Goal: Transaction & Acquisition: Purchase product/service

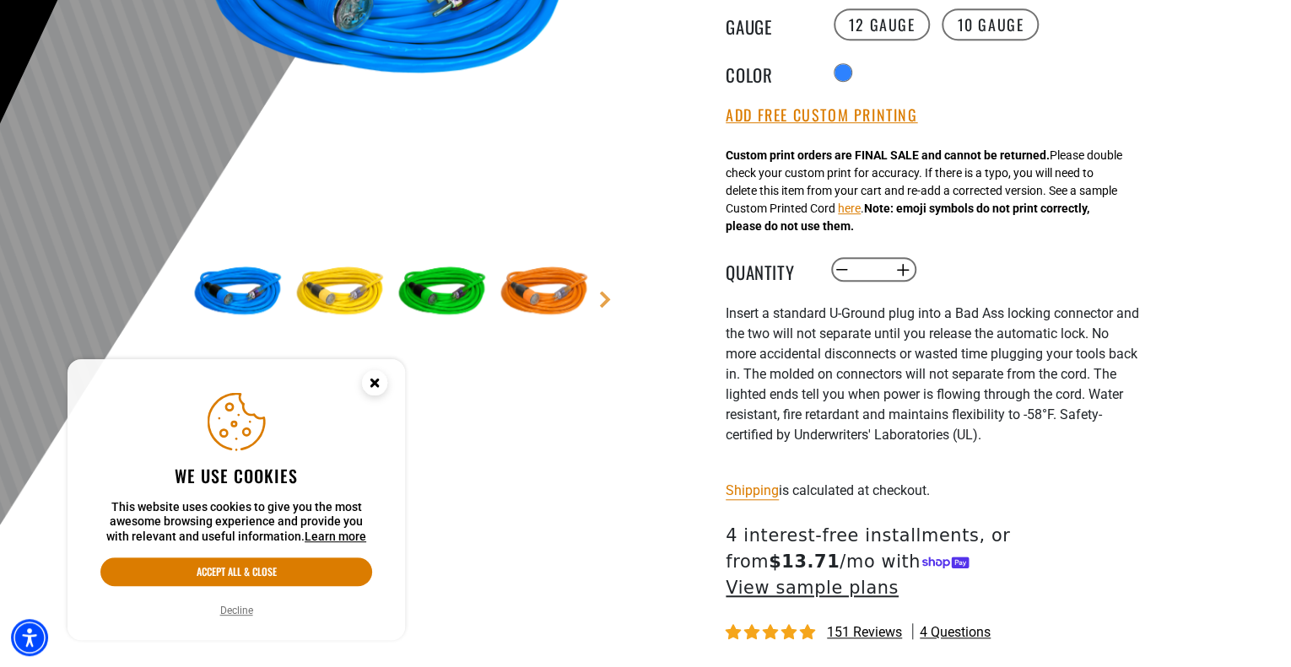
scroll to position [506, 0]
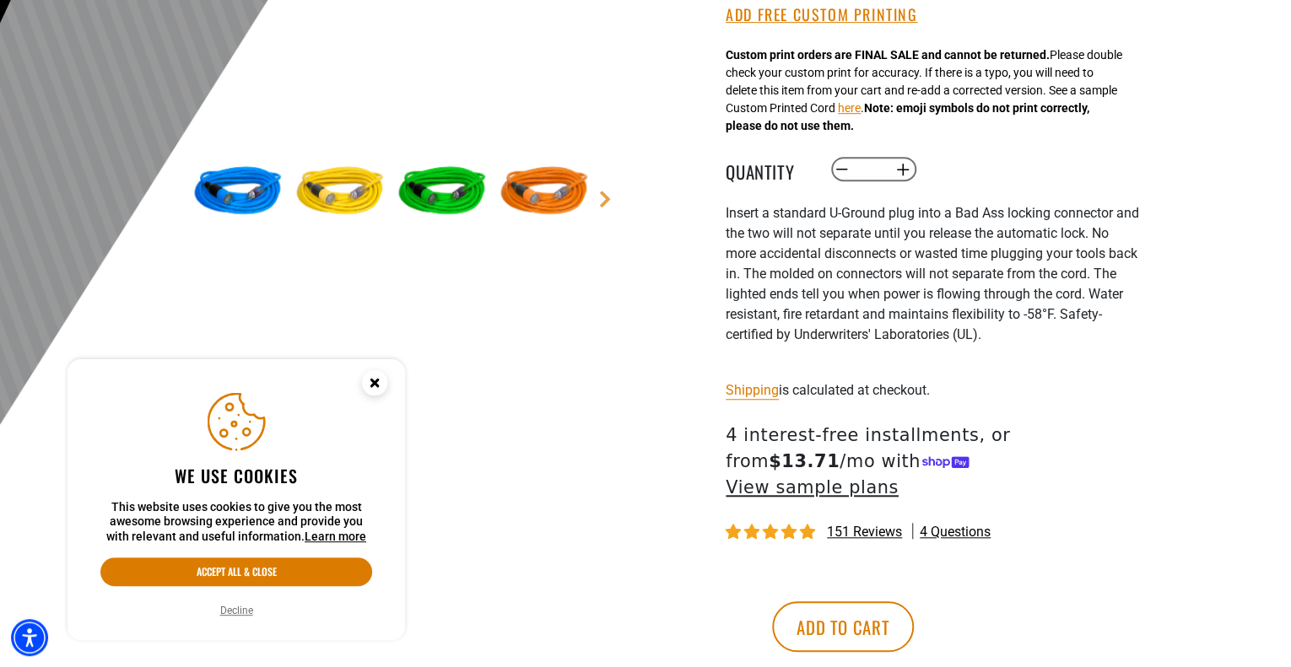
click at [229, 613] on button "Decline" at bounding box center [236, 610] width 43 height 17
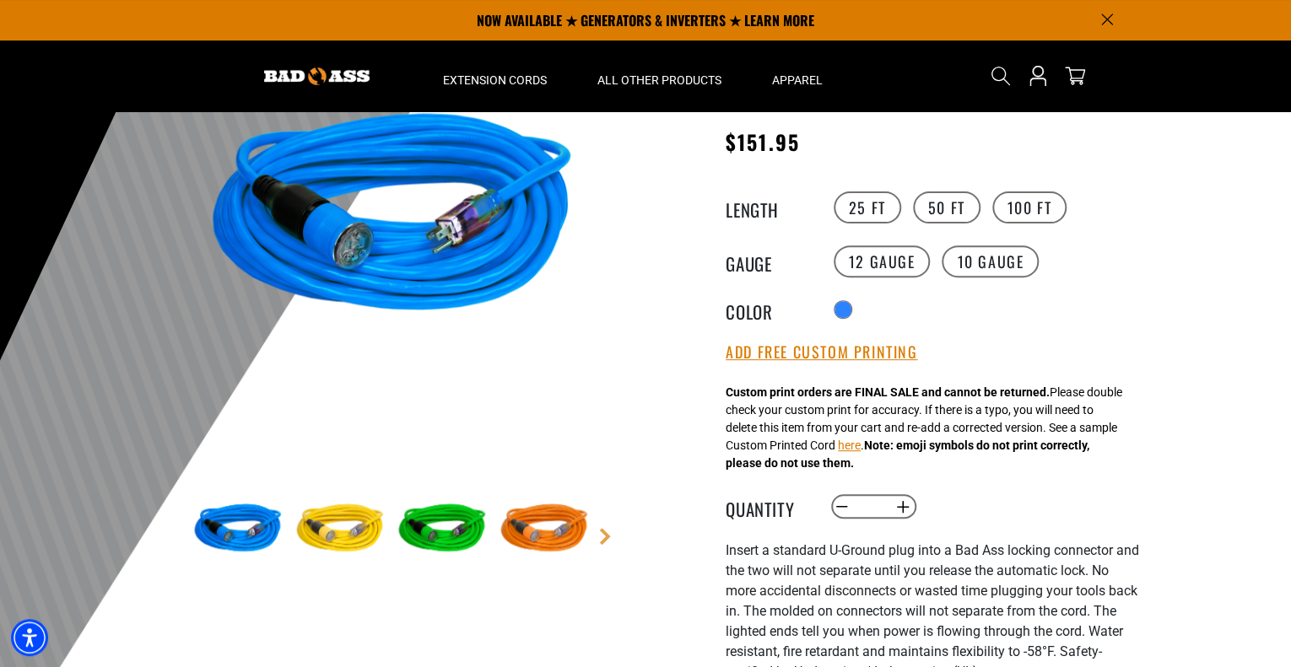
scroll to position [0, 0]
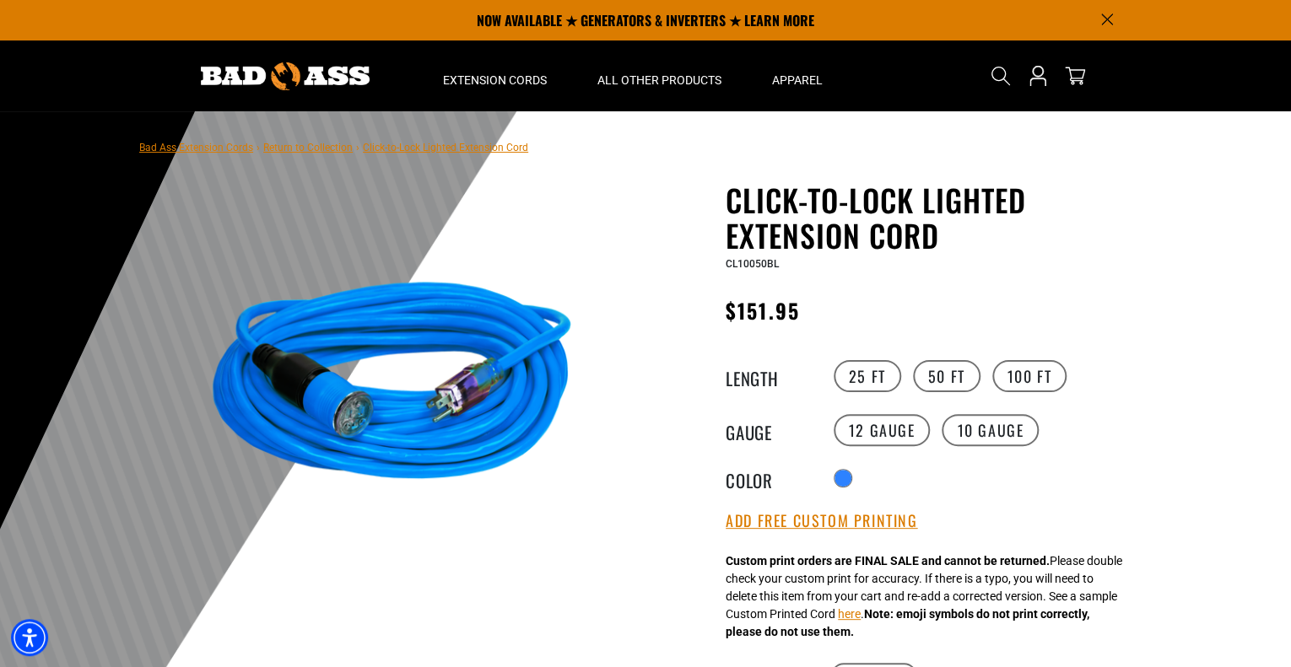
click at [405, 434] on img at bounding box center [392, 389] width 407 height 407
click at [305, 410] on img at bounding box center [392, 389] width 407 height 407
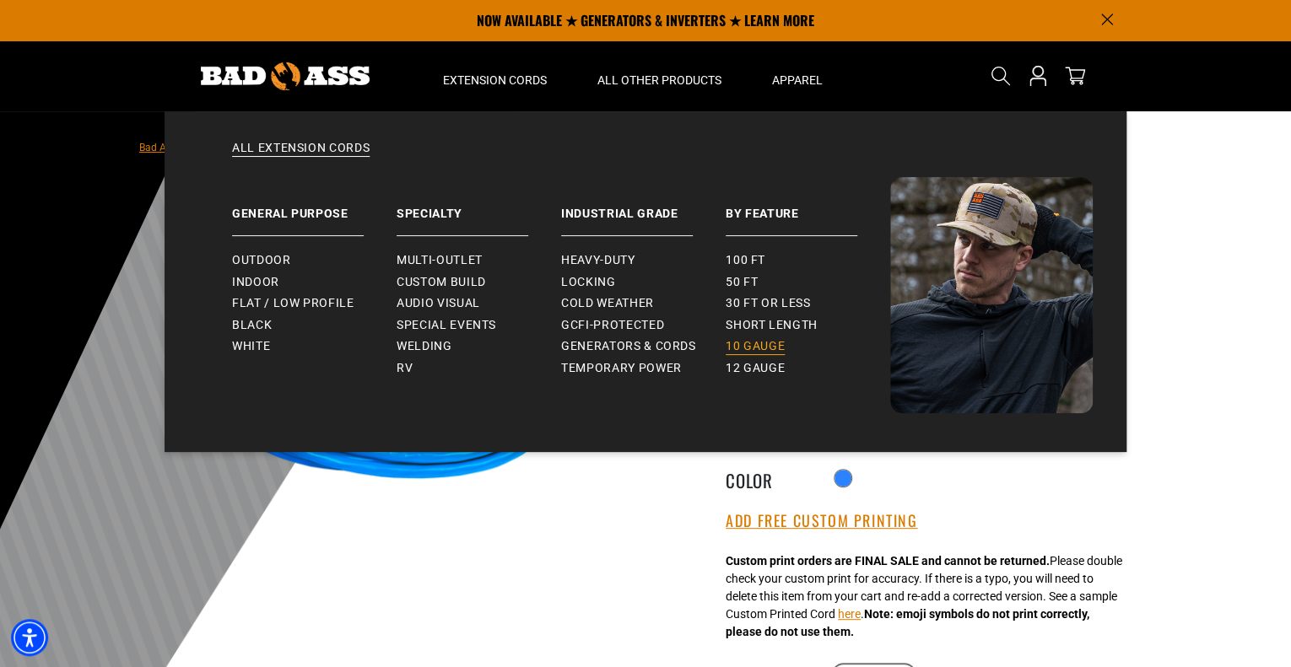
click at [746, 346] on span "10 gauge" at bounding box center [755, 346] width 59 height 15
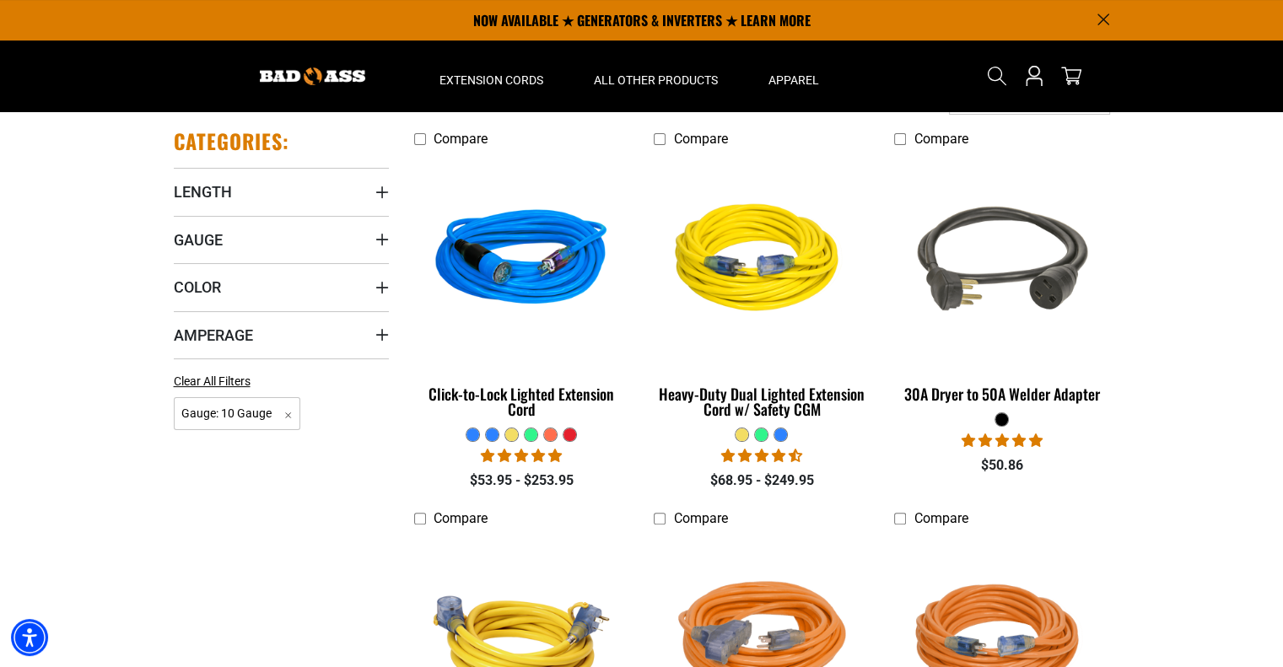
scroll to position [337, 0]
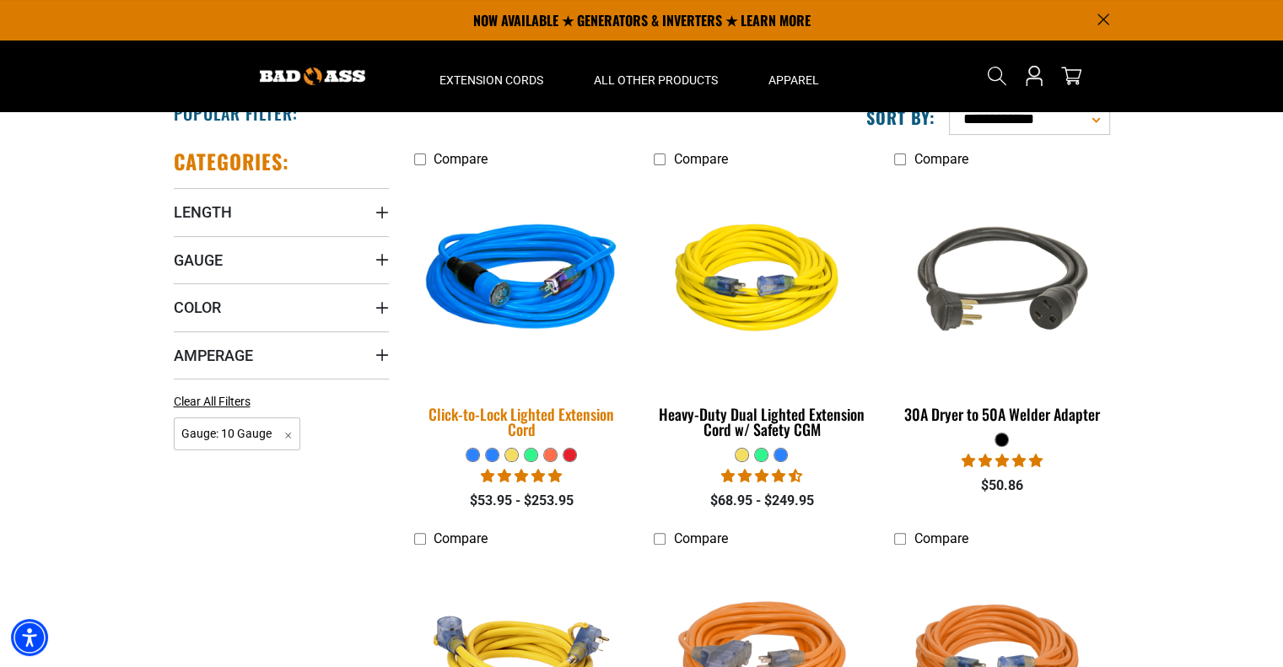
click at [515, 297] on img at bounding box center [521, 281] width 236 height 216
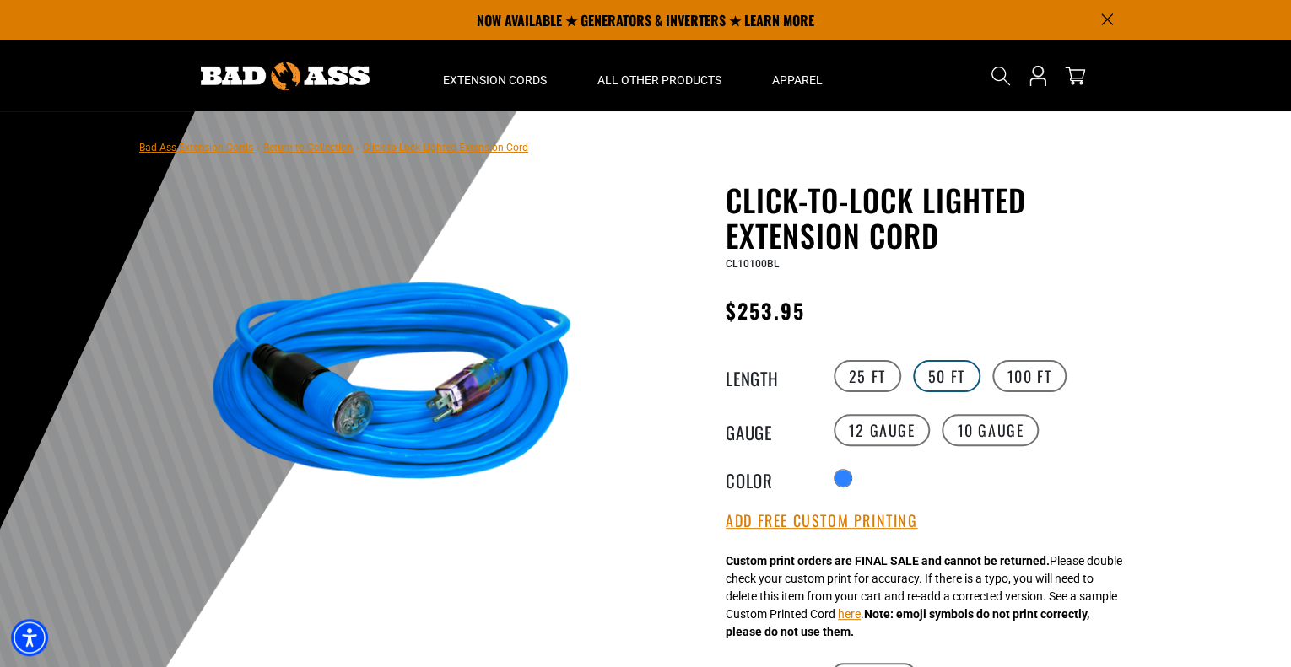
click at [942, 371] on label "50 FT" at bounding box center [946, 376] width 67 height 32
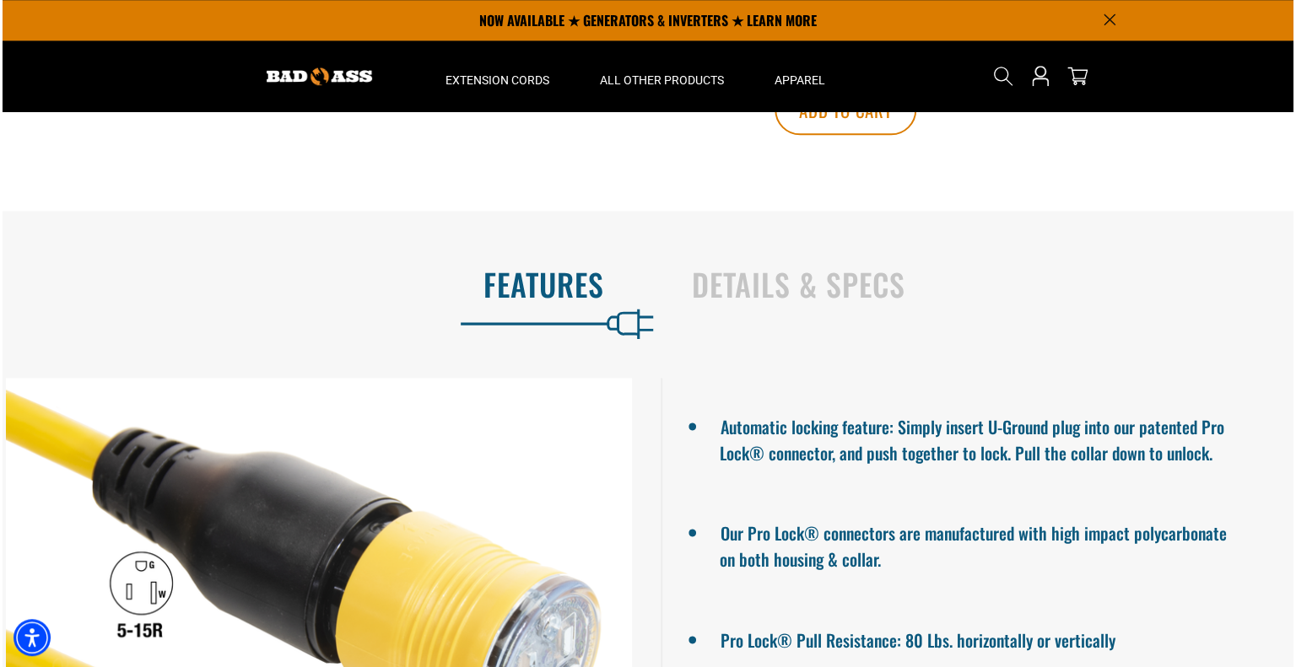
scroll to position [928, 0]
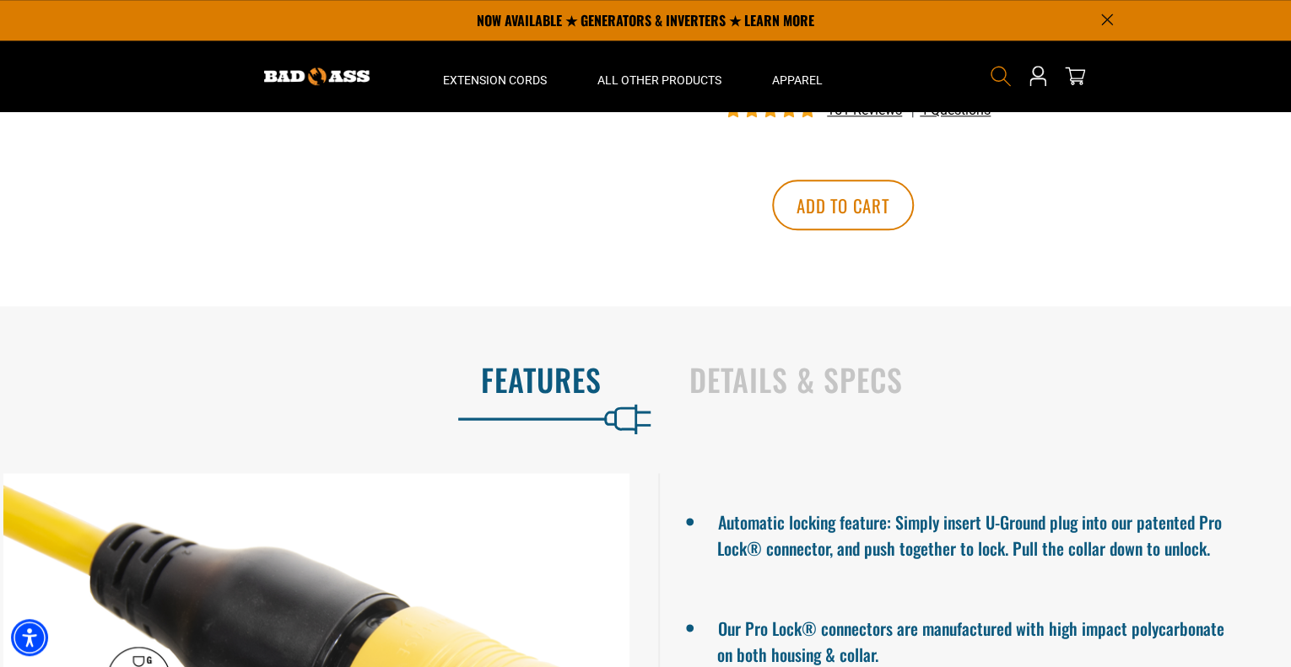
click at [998, 68] on icon "Search" at bounding box center [1001, 76] width 22 height 22
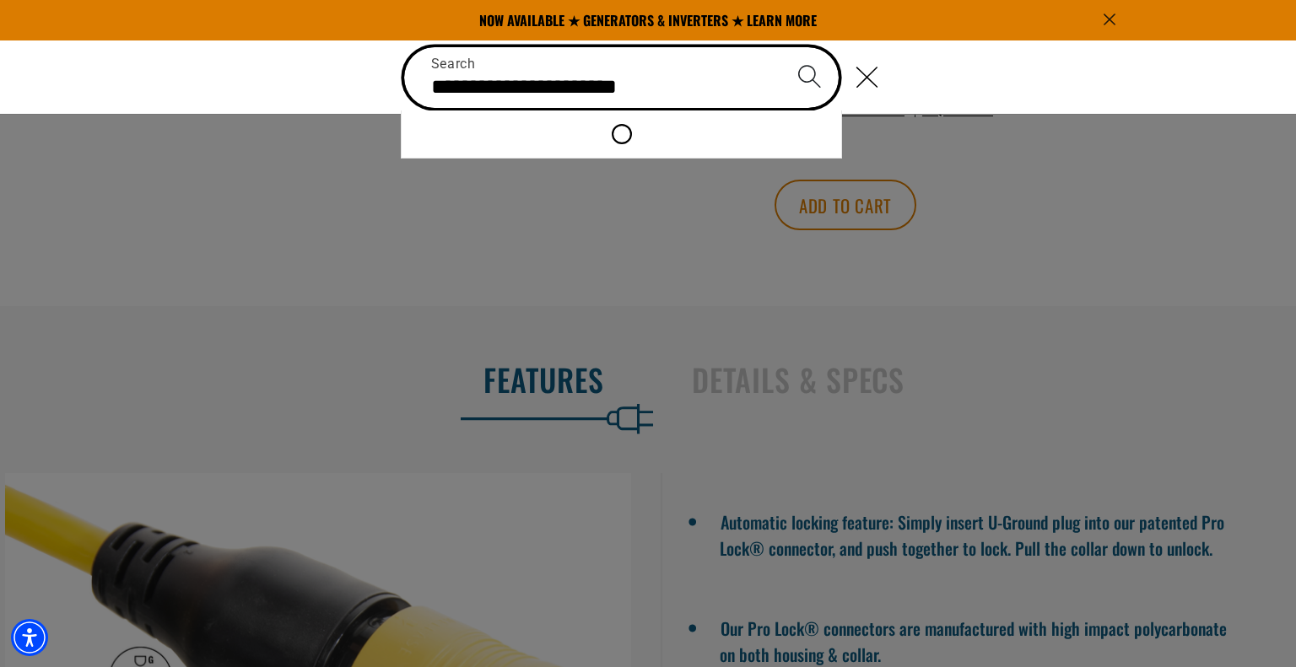
type input "**********"
click at [780, 47] on button "Search" at bounding box center [809, 76] width 59 height 59
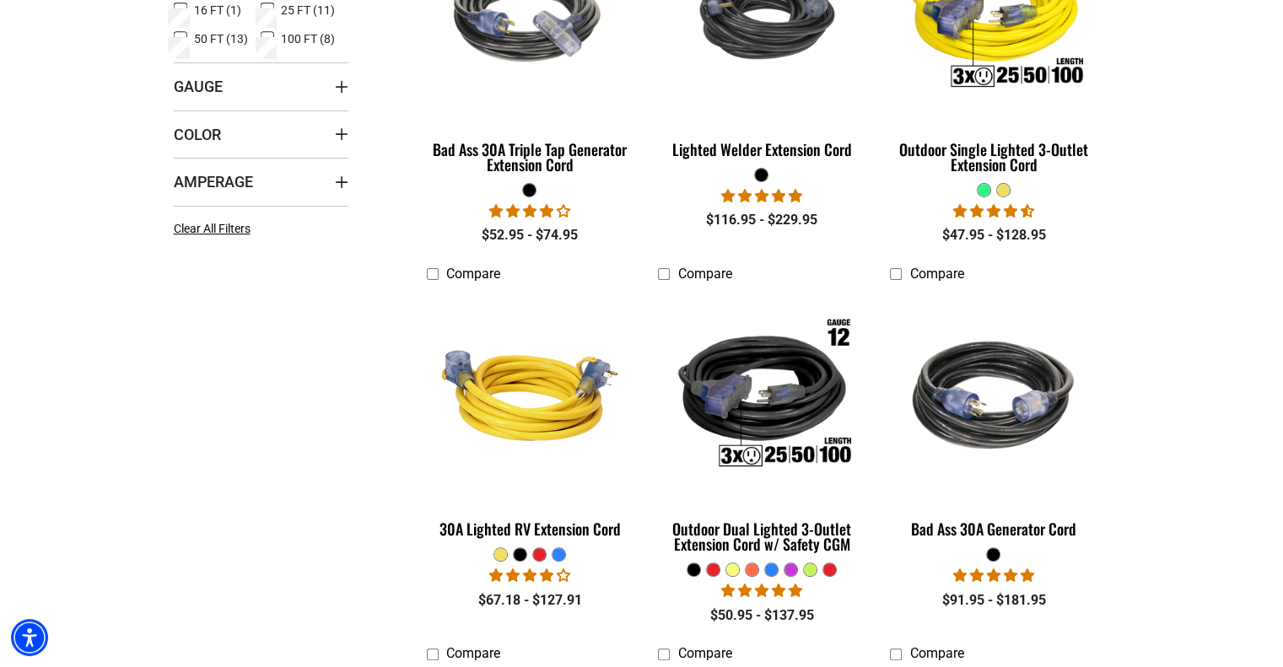
scroll to position [422, 0]
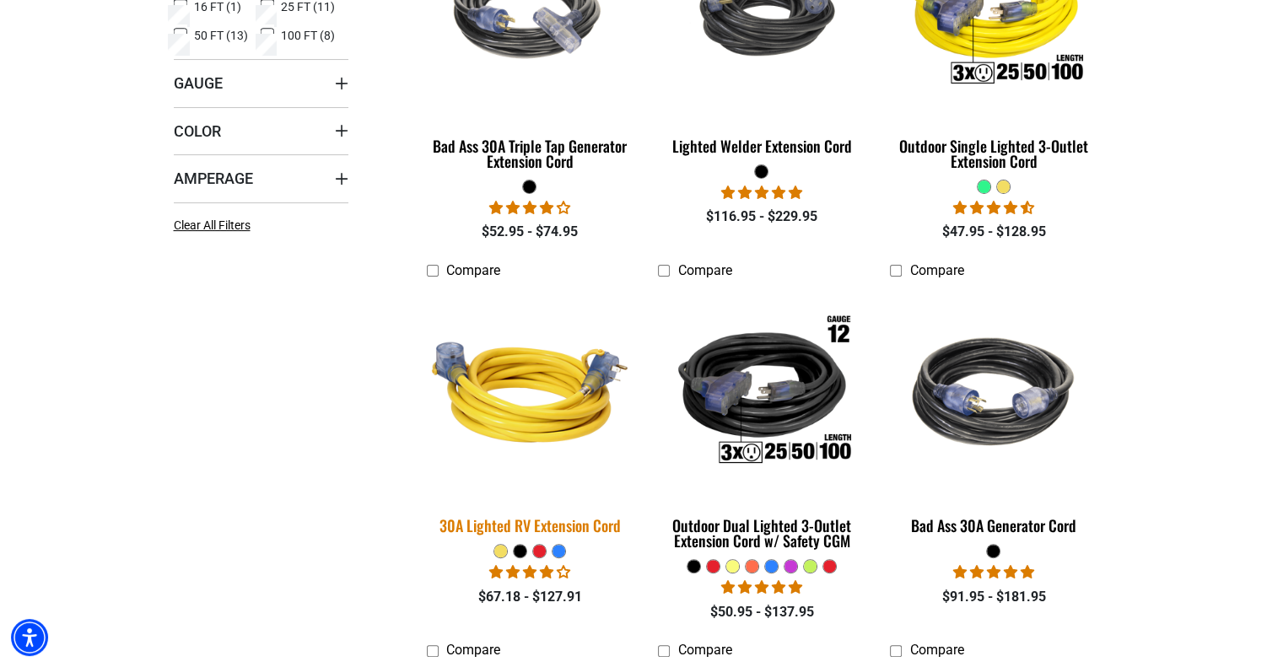
click at [537, 402] on img at bounding box center [530, 392] width 236 height 216
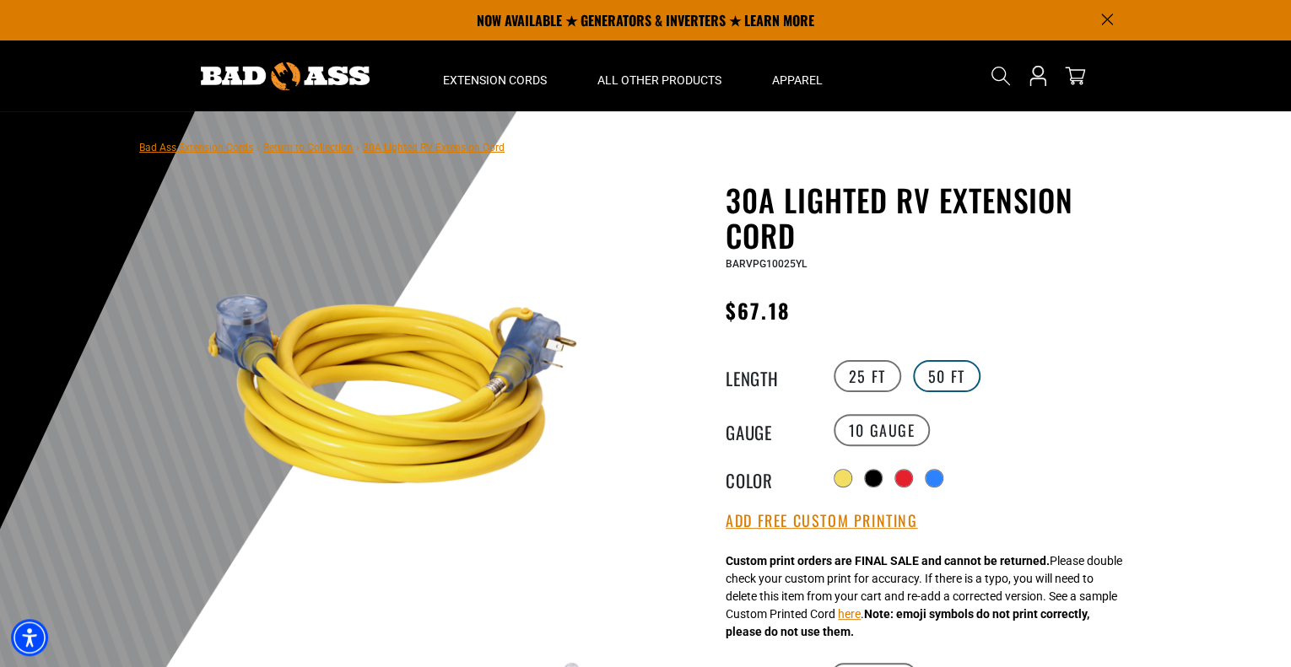
click at [951, 370] on label "50 FT" at bounding box center [946, 376] width 67 height 32
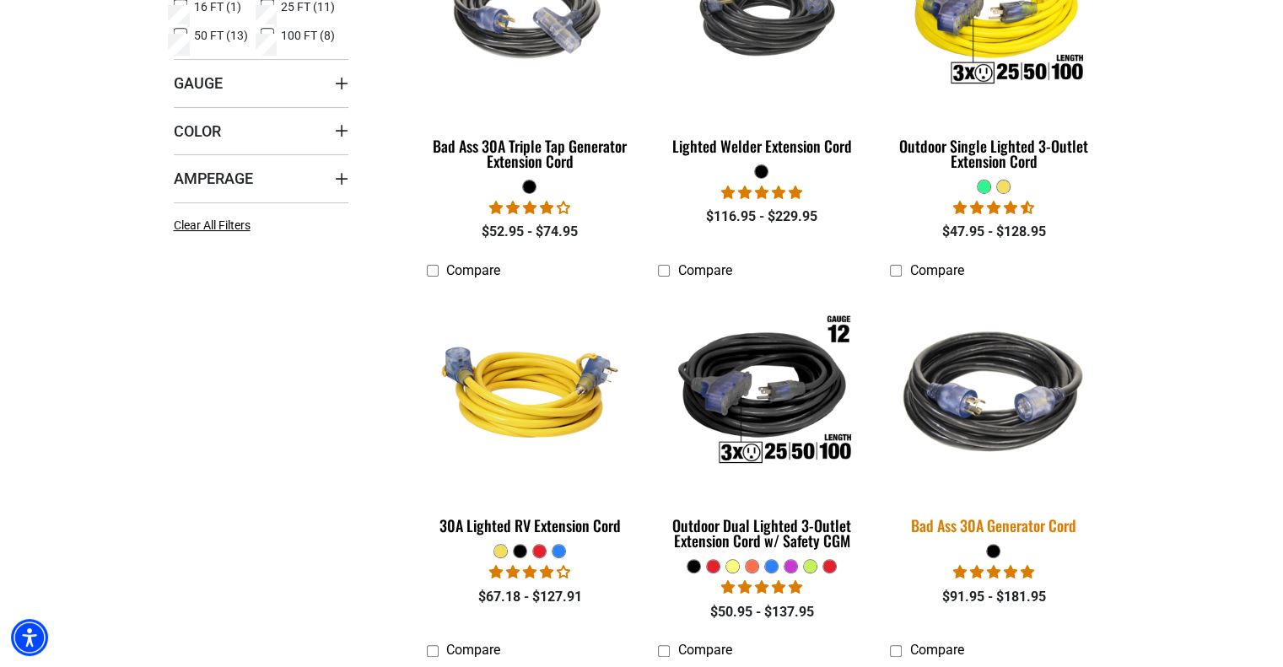
click at [1017, 436] on img at bounding box center [994, 392] width 236 height 216
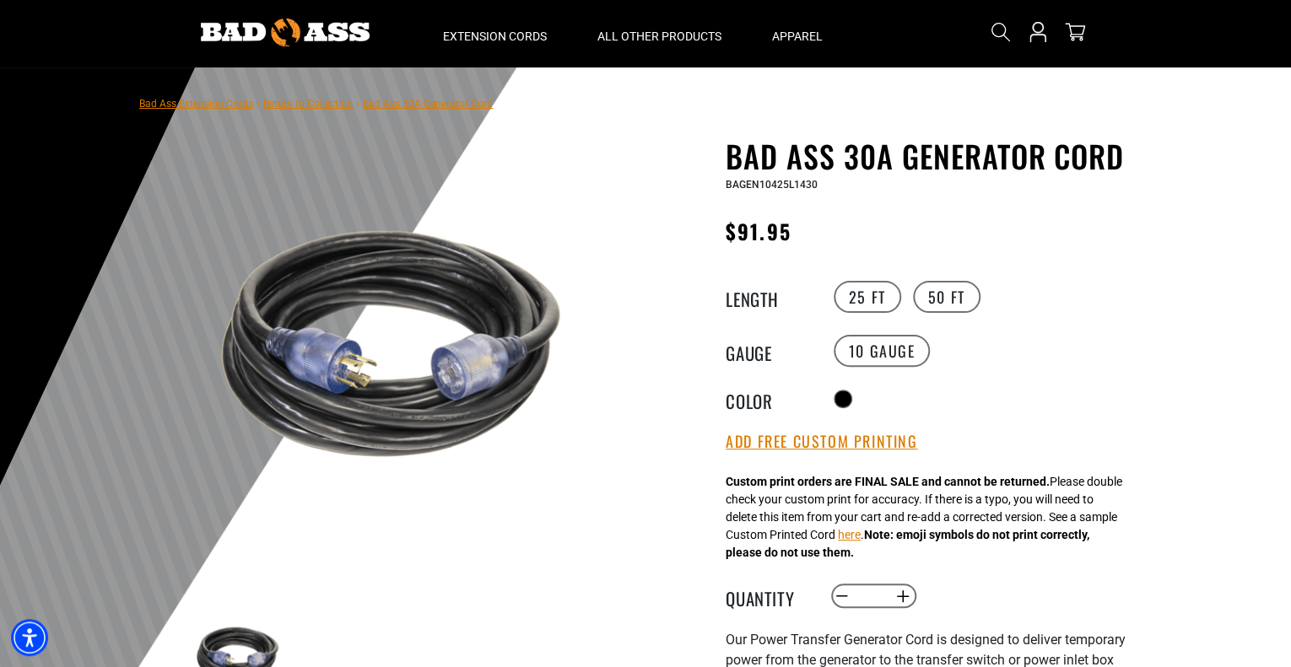
scroll to position [84, 0]
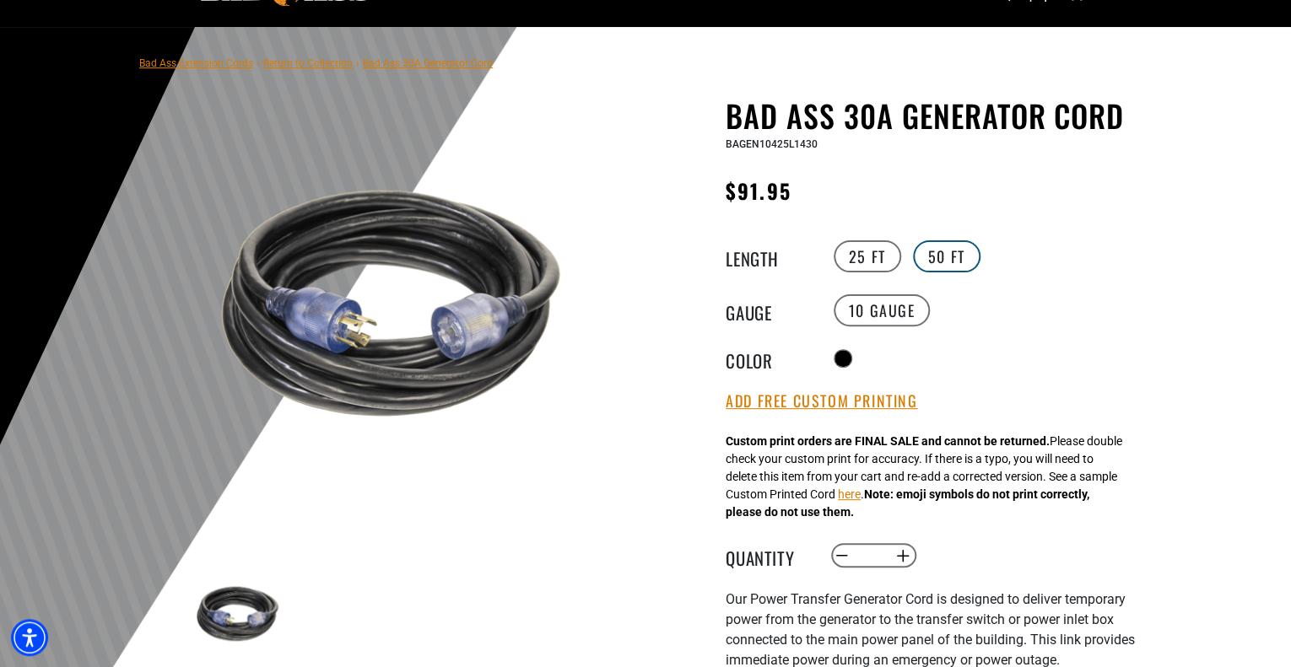
click at [938, 254] on label "50 FT" at bounding box center [946, 256] width 67 height 32
click at [404, 361] on img at bounding box center [392, 304] width 407 height 407
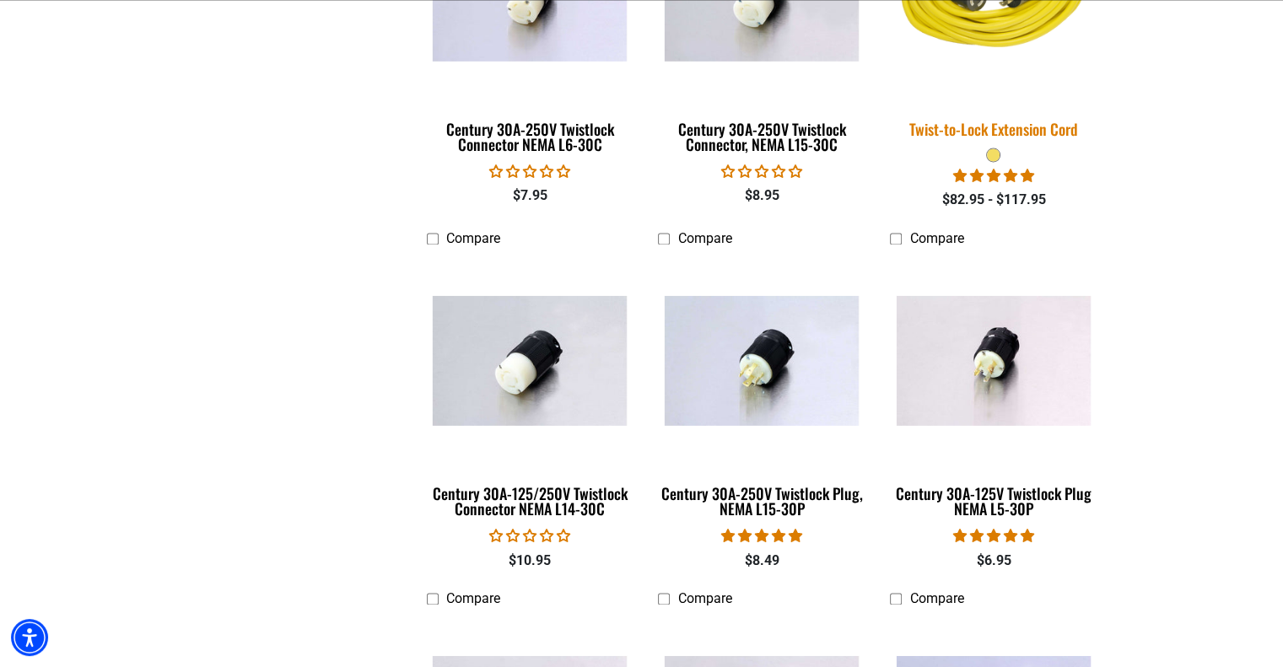
scroll to position [2362, 0]
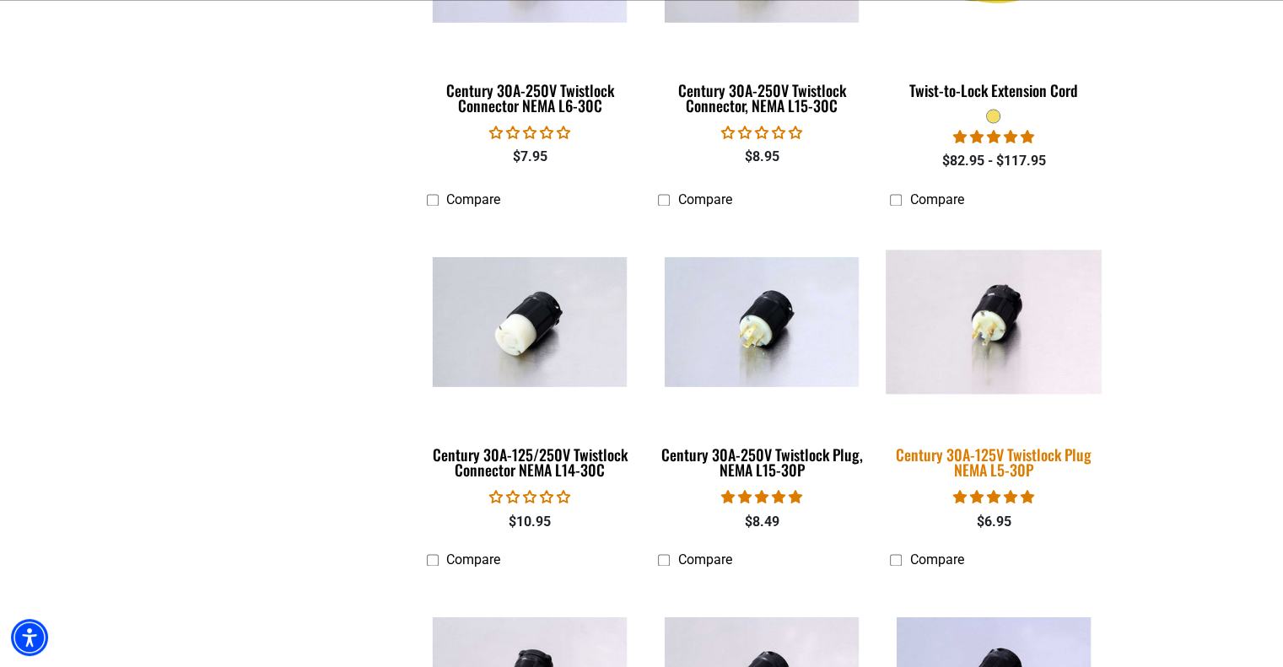
click at [990, 328] on img at bounding box center [994, 322] width 236 height 144
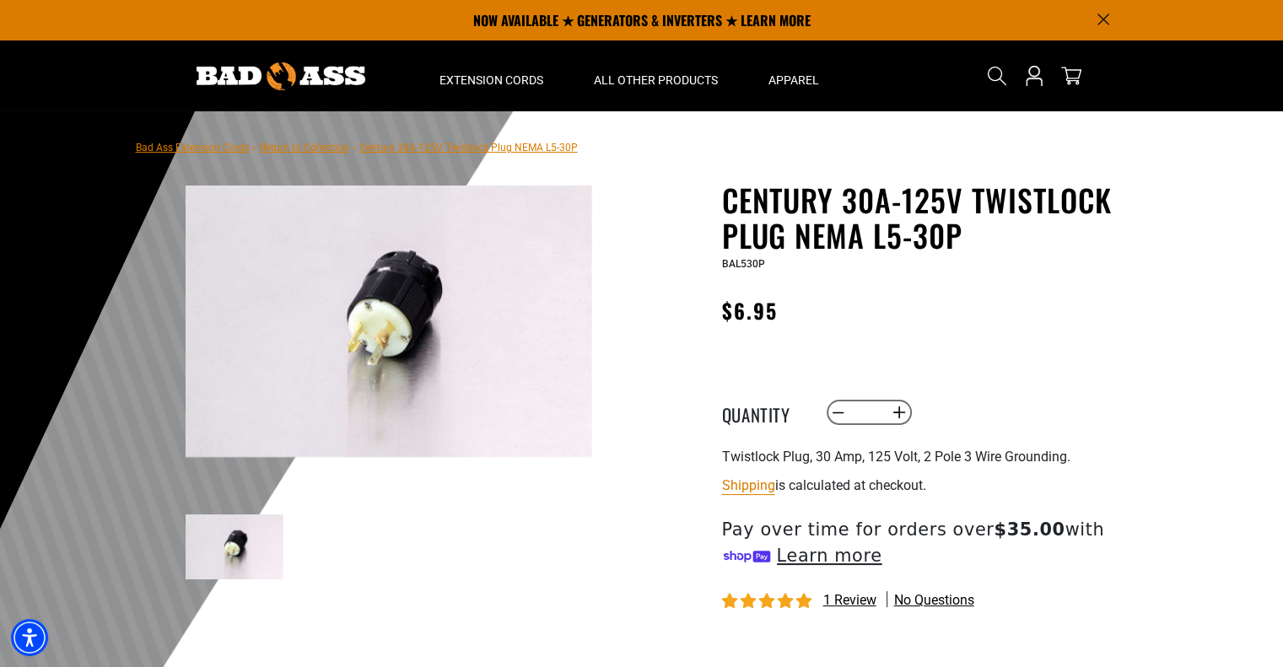
click at [402, 343] on img at bounding box center [389, 321] width 407 height 271
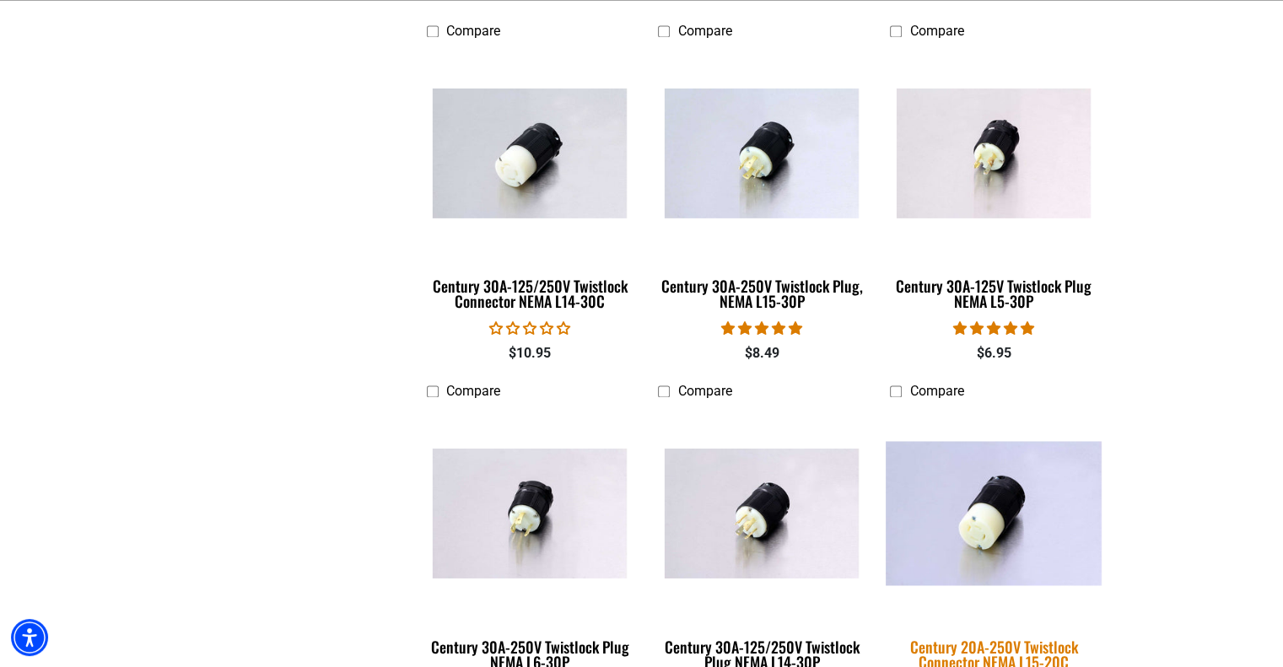
scroll to position [2615, 0]
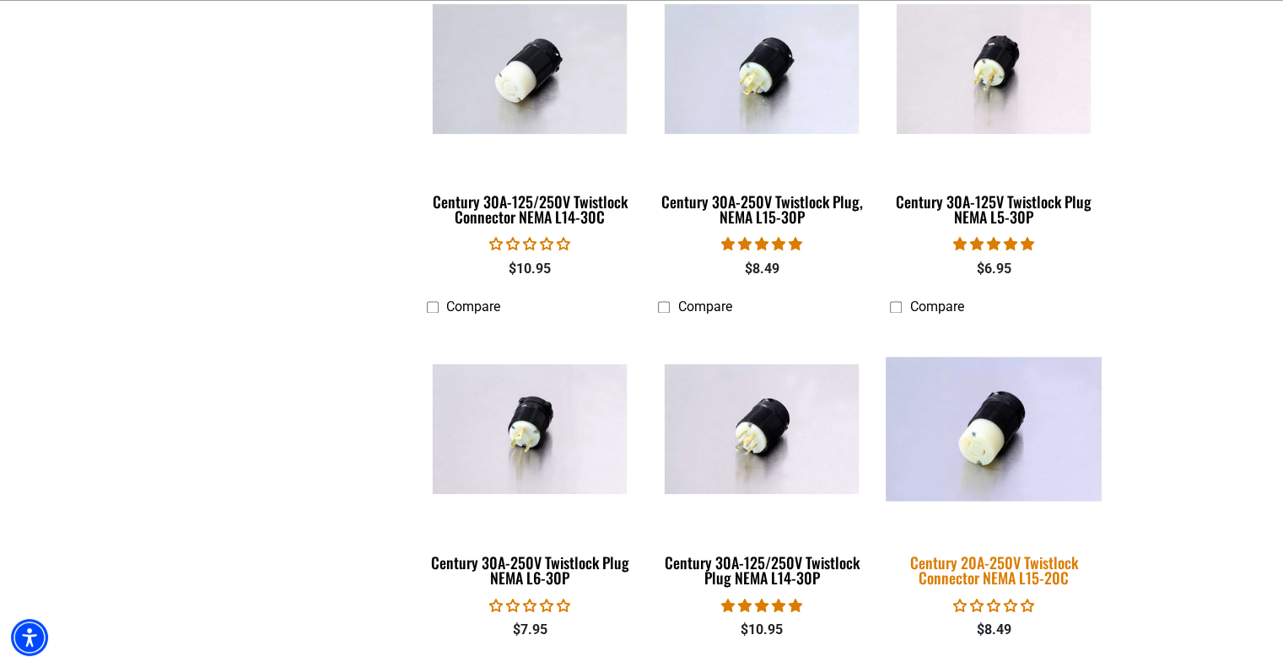
click at [992, 441] on img at bounding box center [994, 429] width 236 height 144
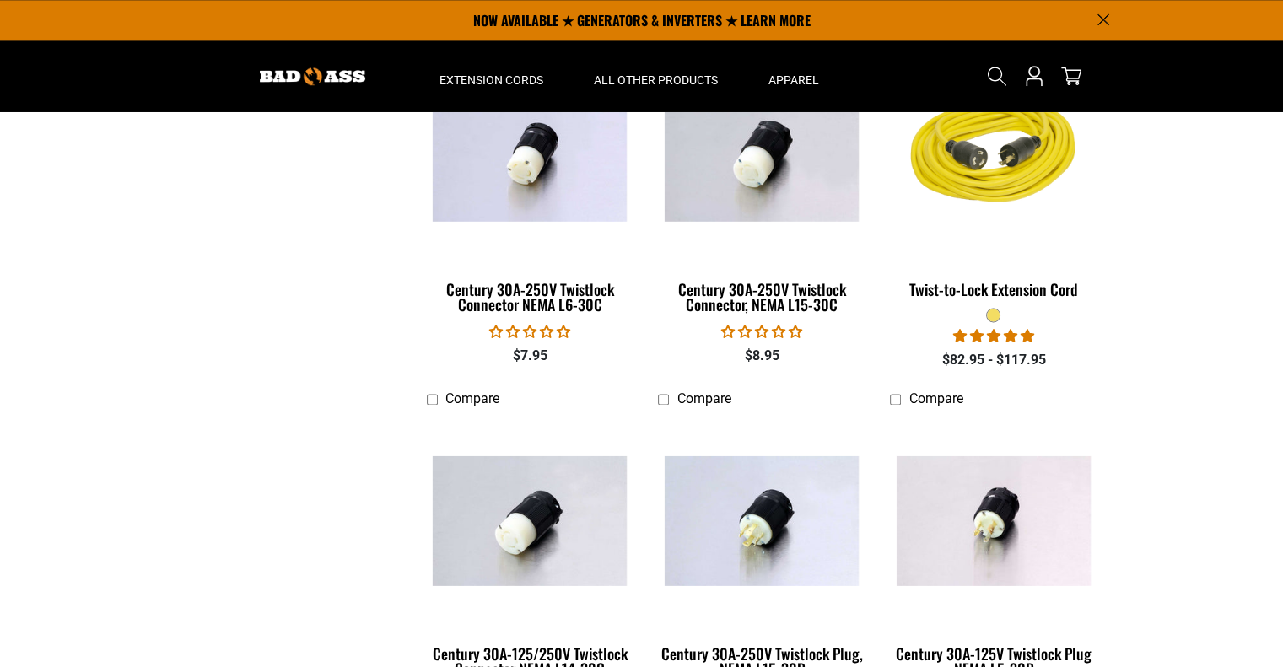
scroll to position [1940, 0]
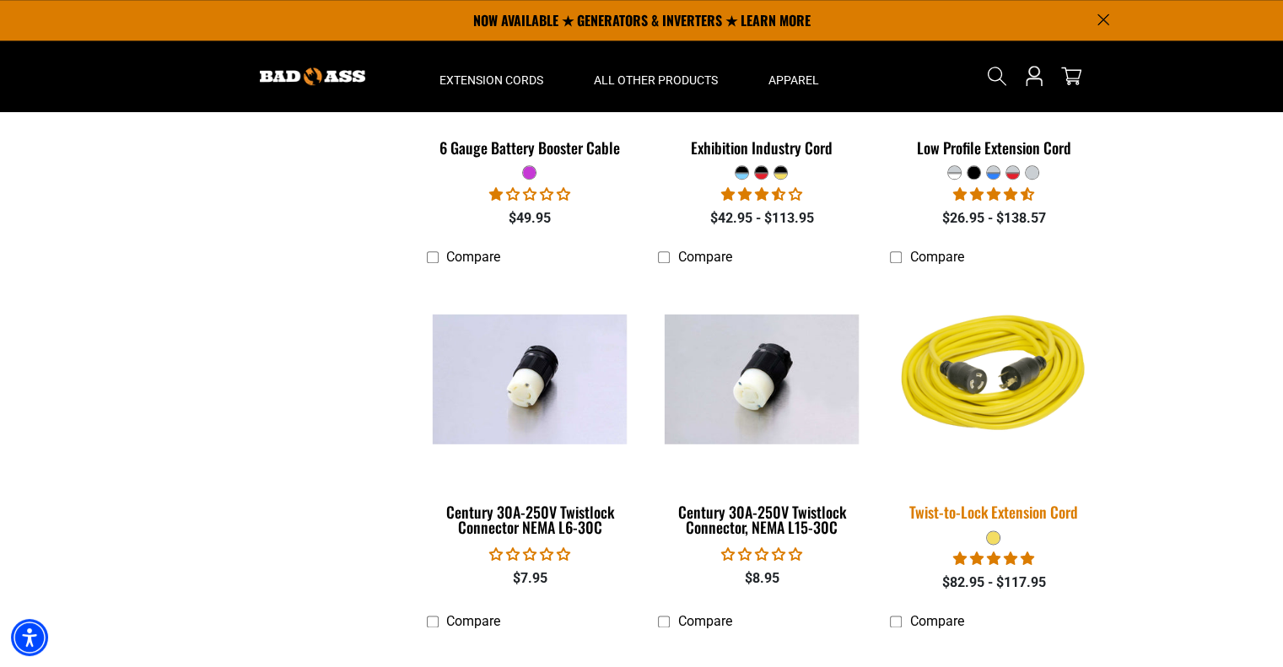
click at [985, 383] on img at bounding box center [994, 379] width 236 height 216
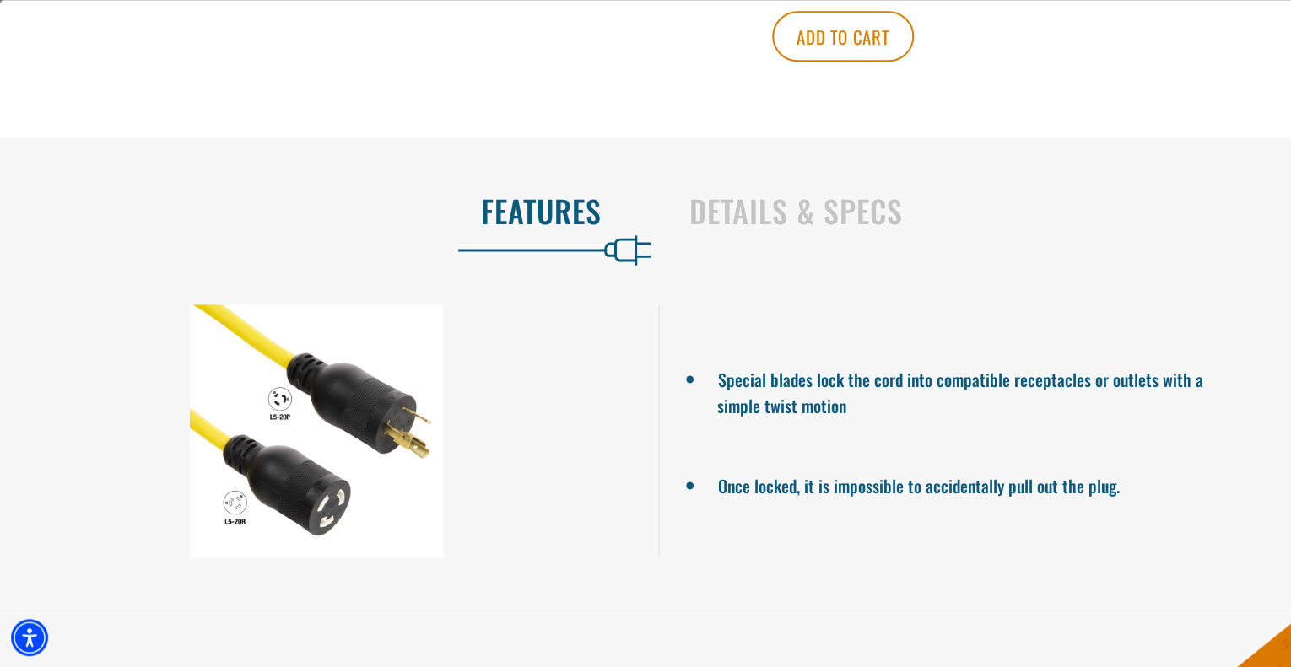
scroll to position [928, 0]
click at [280, 404] on div at bounding box center [316, 430] width 633 height 253
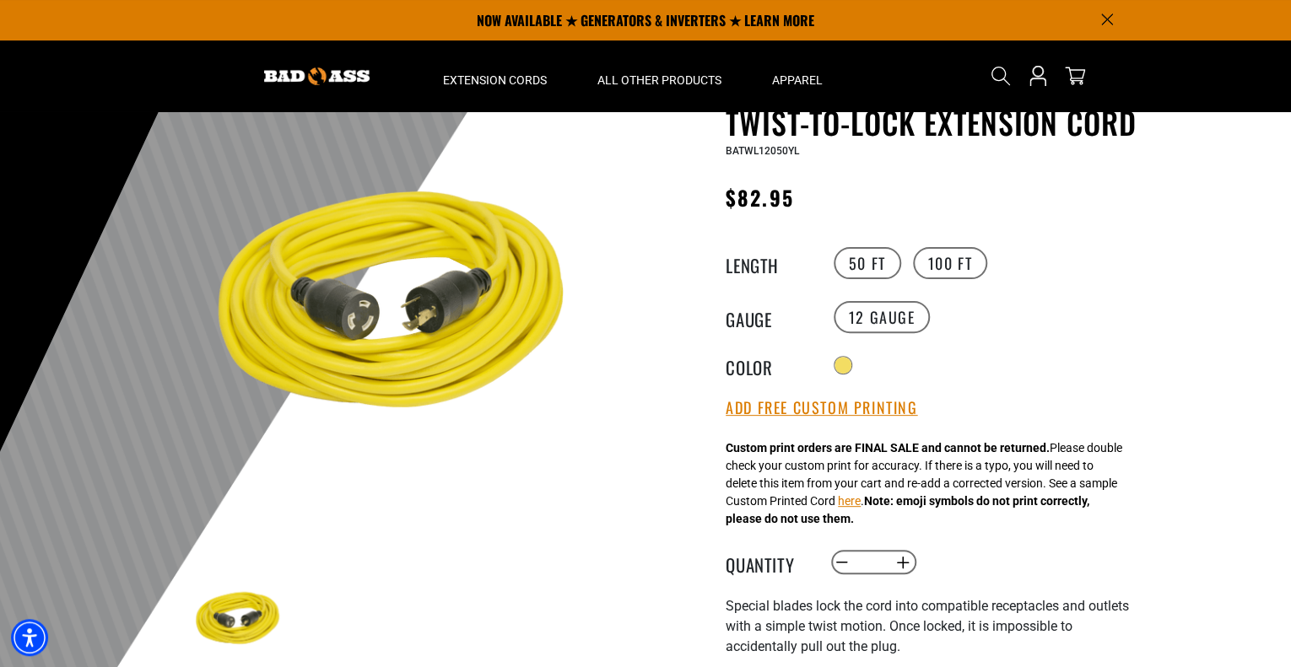
scroll to position [0, 0]
